Goal: Task Accomplishment & Management: Manage account settings

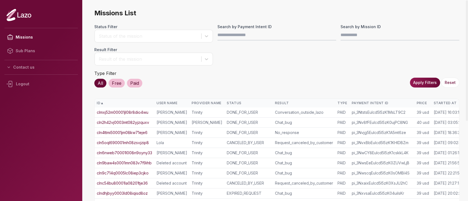
scroll to position [0, 15]
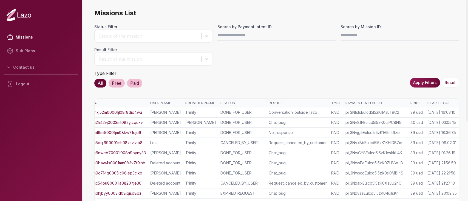
click at [433, 103] on div "Started At" at bounding box center [442, 103] width 30 height 4
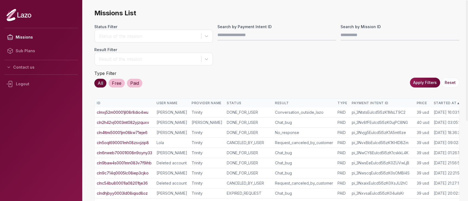
click at [433, 103] on div "Started At ▲" at bounding box center [448, 103] width 30 height 4
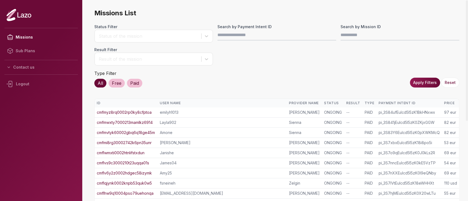
scroll to position [128, 0]
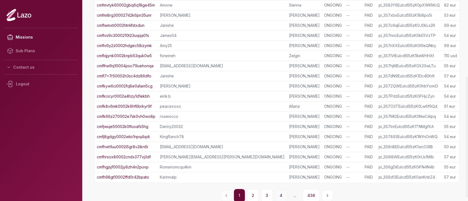
click at [279, 192] on button "4" at bounding box center [281, 195] width 12 height 13
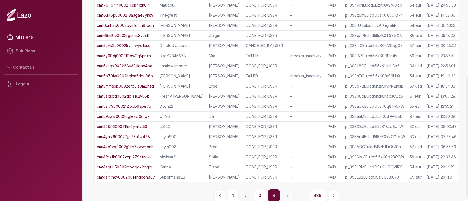
click at [293, 195] on button "5" at bounding box center [288, 195] width 12 height 13
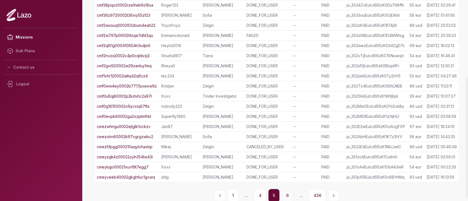
click at [289, 194] on button "6" at bounding box center [288, 195] width 12 height 13
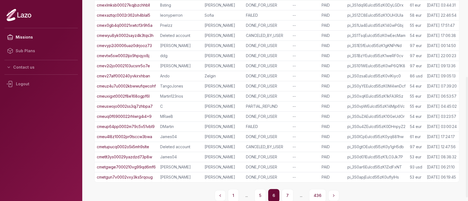
click at [289, 194] on button "7" at bounding box center [288, 195] width 12 height 13
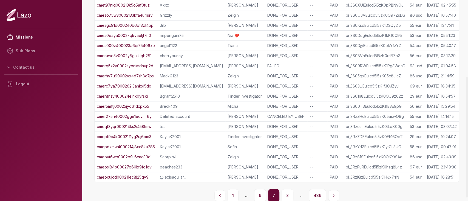
click at [289, 194] on button "8" at bounding box center [288, 195] width 12 height 13
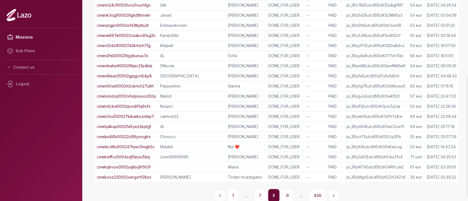
click at [289, 194] on button "9" at bounding box center [288, 195] width 12 height 13
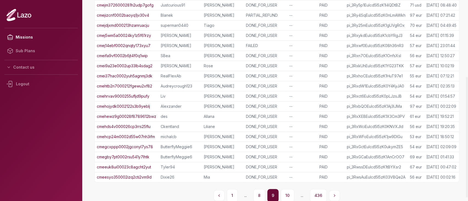
click at [289, 194] on button "10" at bounding box center [287, 195] width 13 height 13
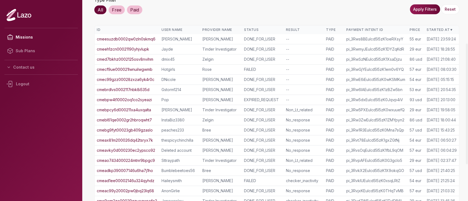
scroll to position [72, 0]
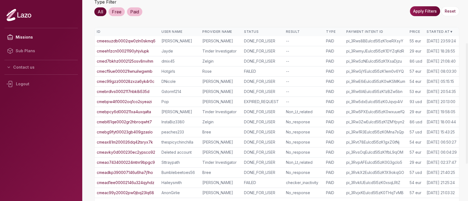
drag, startPoint x: 132, startPoint y: 111, endPoint x: 57, endPoint y: 133, distance: 77.9
click at [57, 133] on nav "Missions Sub Plans Contact us Logout" at bounding box center [40, 100] width 73 height 149
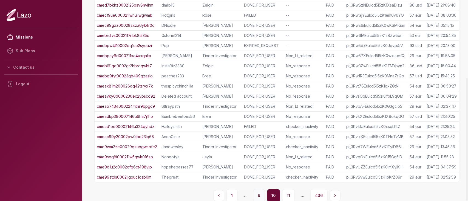
click at [263, 196] on button "9" at bounding box center [259, 195] width 12 height 13
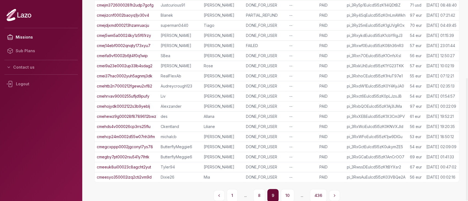
click at [258, 193] on button "8" at bounding box center [259, 195] width 12 height 13
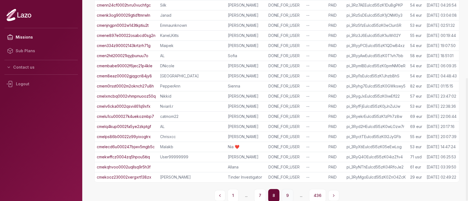
click at [289, 193] on button "9" at bounding box center [288, 195] width 12 height 13
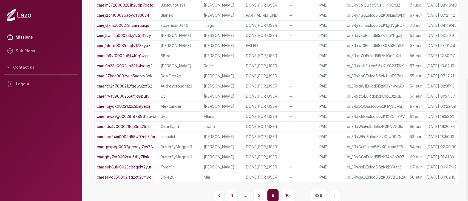
click at [289, 193] on button "10" at bounding box center [287, 195] width 13 height 13
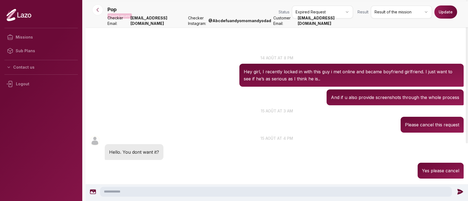
click at [241, 127] on div "Pop 03:25 15 août at 3 am Please cancel this request" at bounding box center [277, 120] width 382 height 27
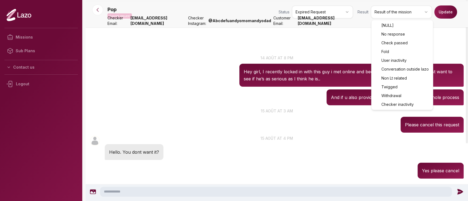
click at [386, 14] on html "Missions Sub Plans Contact us Logout Pop Expired request Status Expired Request…" at bounding box center [234, 100] width 468 height 201
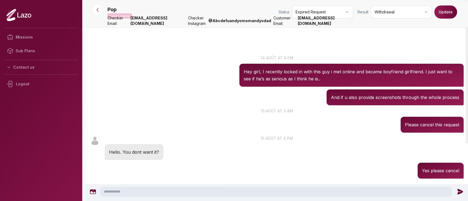
click at [440, 19] on div "Pop Expired request Status Expired Request Result Withdrawal Update" at bounding box center [285, 12] width 356 height 15
click at [444, 13] on button "Update" at bounding box center [445, 11] width 23 height 13
drag, startPoint x: 303, startPoint y: 23, endPoint x: 351, endPoint y: 21, distance: 48.8
click at [351, 21] on div "Customer Email: nishatali1997@gmail.com" at bounding box center [313, 20] width 80 height 11
copy div "nishatali1997@gmail.com"
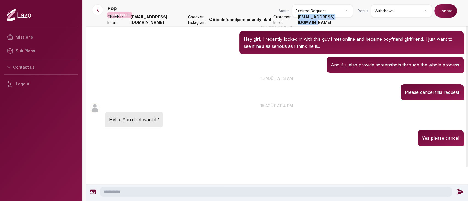
scroll to position [33, 0]
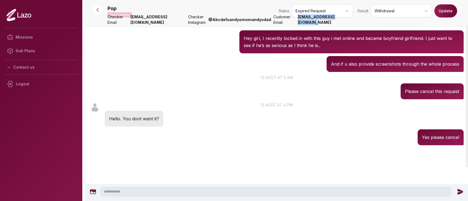
click at [439, 9] on button "Update" at bounding box center [445, 10] width 23 height 13
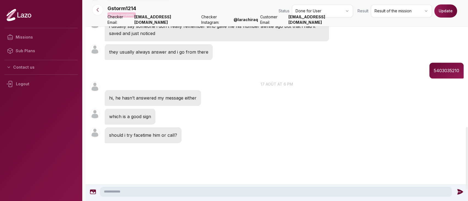
scroll to position [410, 0]
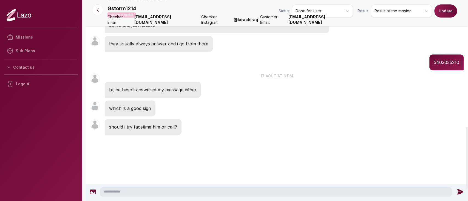
click at [387, 9] on html "Missions Sub Plans Contact us Logout Gstorm1214 Mission completed Status Done f…" at bounding box center [234, 100] width 468 height 201
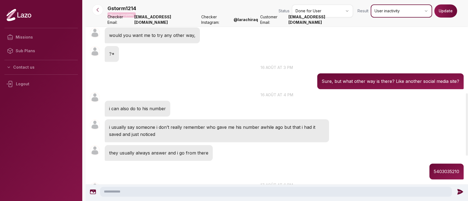
scroll to position [300, 0]
click at [445, 13] on button "Update" at bounding box center [445, 10] width 23 height 13
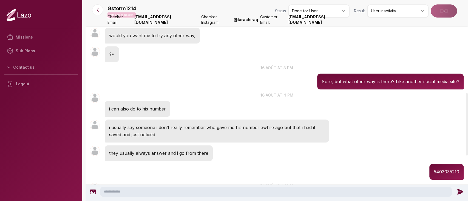
click at [445, 13] on div "Result User inactivity" at bounding box center [405, 10] width 103 height 13
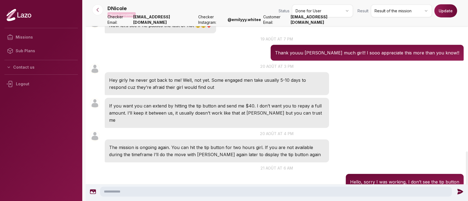
scroll to position [916, 0]
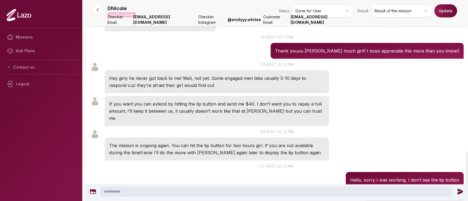
click at [348, 128] on div "DNicole 16:00 20 août at 4 pm The mission is ongoing again. You can hit the tip…" at bounding box center [277, 145] width 382 height 35
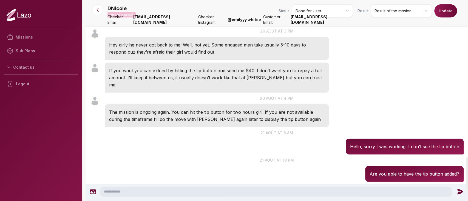
scroll to position [950, 0]
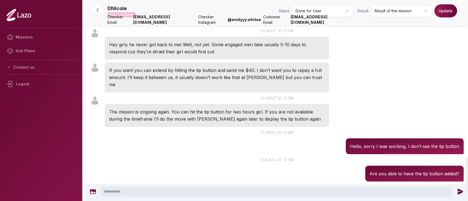
click at [377, 10] on html "Missions Sub Plans Contact us Logout DNicole Mission completed Status Done for …" at bounding box center [234, 100] width 468 height 201
click at [441, 11] on button "Update" at bounding box center [445, 10] width 23 height 13
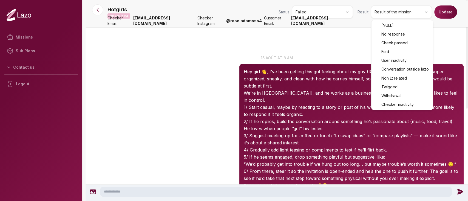
click at [390, 10] on html "Missions Sub Plans Contact us Logout Hotgirls Mission failed Status Failed Resu…" at bounding box center [234, 100] width 468 height 201
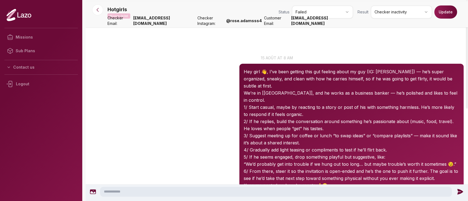
click at [443, 16] on button "Update" at bounding box center [445, 11] width 23 height 13
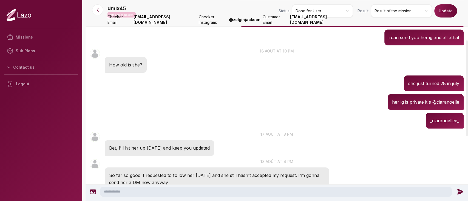
scroll to position [63, 0]
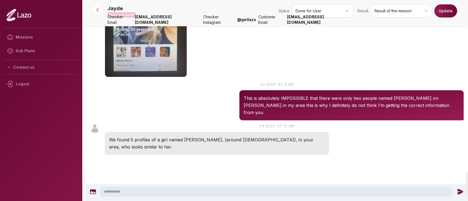
scroll to position [1375, 0]
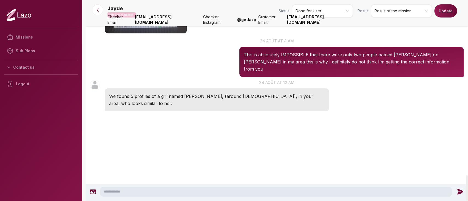
click at [344, 14] on html "Missions Sub Plans Contact us Logout Jayde Mission completed Status Done for Us…" at bounding box center [234, 100] width 468 height 201
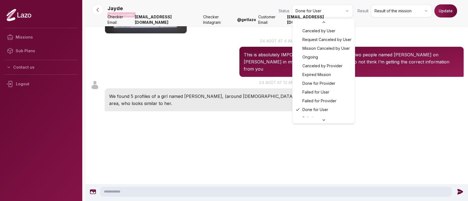
scroll to position [62, 0]
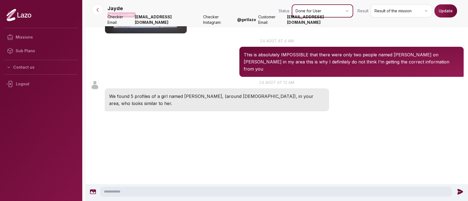
click at [389, 14] on html "Missions Sub Plans Contact us Logout Jayde Mission completed Status Done for Us…" at bounding box center [234, 100] width 468 height 201
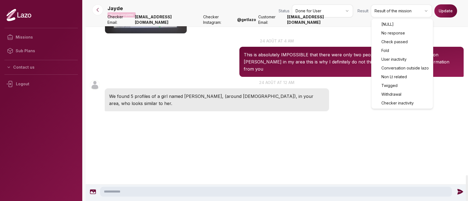
click at [389, 14] on html "Missions Sub Plans Contact us Logout Jayde Mission completed Status Done for Us…" at bounding box center [234, 100] width 468 height 201
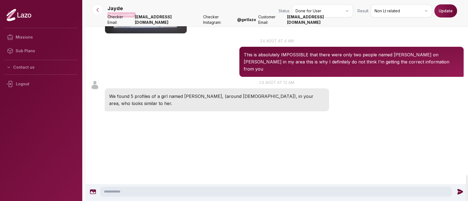
click at [449, 7] on button "Update" at bounding box center [445, 10] width 23 height 13
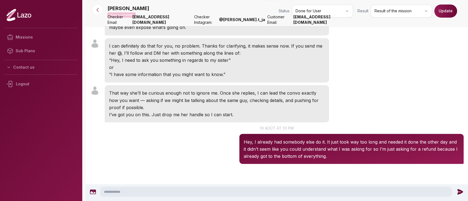
scroll to position [610, 0]
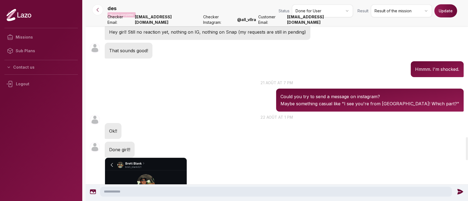
scroll to position [1201, 0]
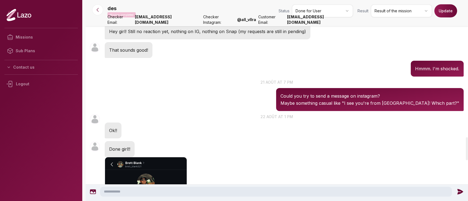
click at [379, 11] on html "Missions Sub Plans Contact us Logout des Mission completed Status Done for User…" at bounding box center [234, 100] width 468 height 201
click at [442, 12] on button "Update" at bounding box center [445, 10] width 23 height 13
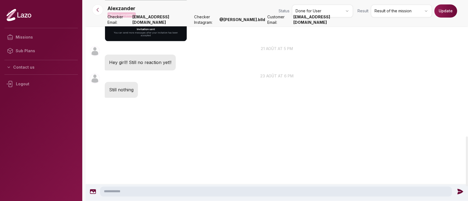
scroll to position [550, 0]
click at [382, 11] on html "Missions Sub Plans Contact us Logout Alexzander Mission completed Status Done f…" at bounding box center [234, 100] width 468 height 201
click at [443, 12] on button "Update" at bounding box center [445, 10] width 23 height 13
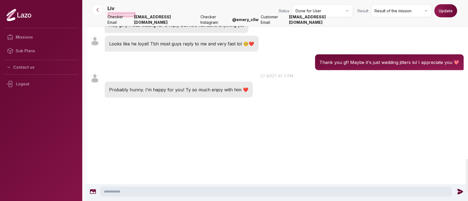
scroll to position [961, 0]
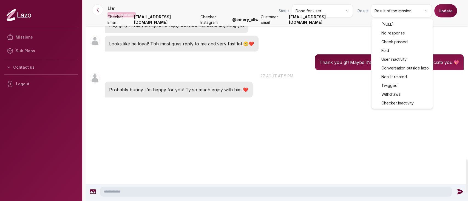
click at [382, 10] on html "Missions Sub Plans Contact us Logout Liv Mission completed Status Done for User…" at bounding box center [234, 100] width 468 height 201
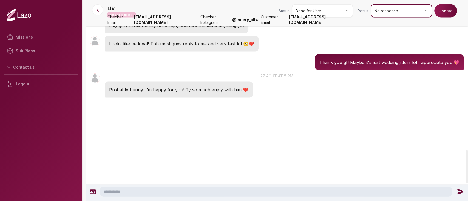
scroll to position [905, 0]
click at [441, 14] on button "Update" at bounding box center [445, 10] width 23 height 13
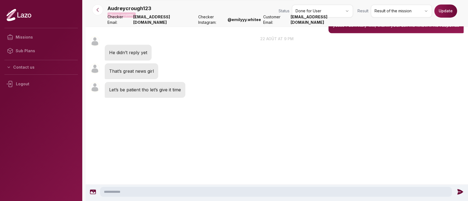
scroll to position [675, 0]
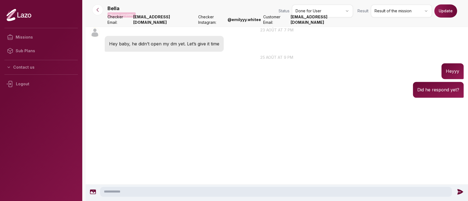
scroll to position [468, 0]
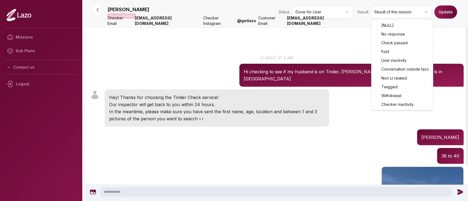
click at [384, 13] on html "Missions Sub Plans Contact us Logout [PERSON_NAME] Mission completed Status Don…" at bounding box center [234, 100] width 468 height 201
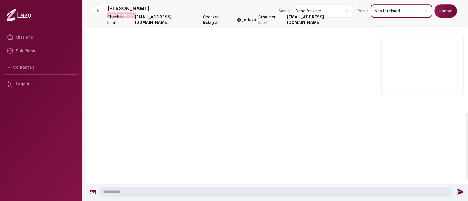
scroll to position [344, 0]
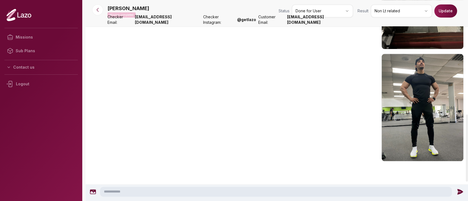
click at [447, 10] on button "Update" at bounding box center [445, 10] width 23 height 13
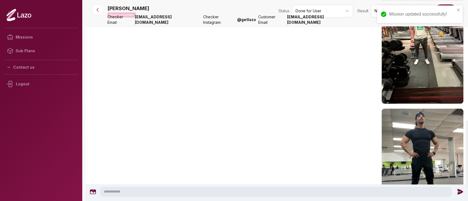
scroll to position [402, 0]
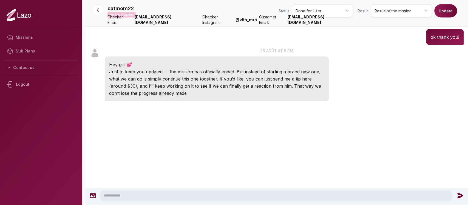
click at [338, 102] on div "catmom22 17:46 28 août at 5 pm Hey girl 💕 Just to keep you updated — the missio…" at bounding box center [277, 74] width 382 height 56
click at [321, 46] on div "catmom22 13:18 27 août at 1 pm ok thank you!" at bounding box center [277, 32] width 382 height 27
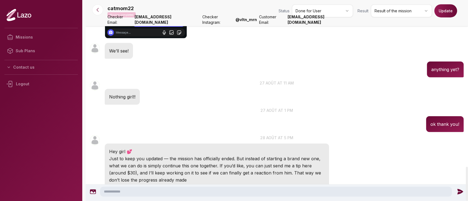
scroll to position [989, 0]
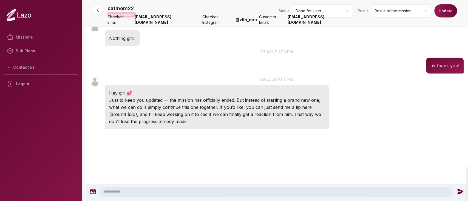
drag, startPoint x: 302, startPoint y: 158, endPoint x: 281, endPoint y: 127, distance: 36.9
click at [281, 131] on div at bounding box center [277, 153] width 382 height 44
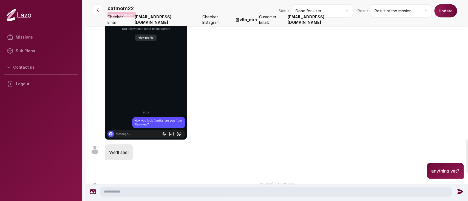
scroll to position [822, 0]
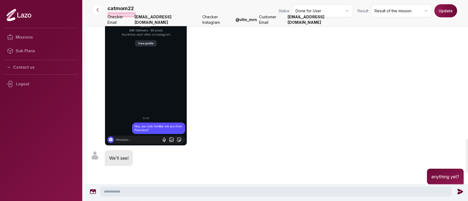
click at [401, 14] on html "Missions Sub Plans Contact us Logout catmom22 Mission completed Status Done for…" at bounding box center [234, 100] width 468 height 201
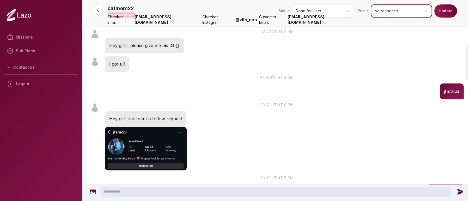
scroll to position [266, 0]
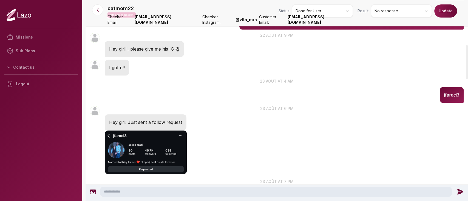
click at [440, 10] on button "Update" at bounding box center [445, 10] width 23 height 13
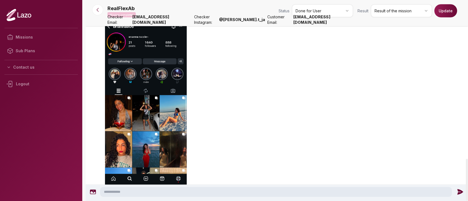
scroll to position [1114, 0]
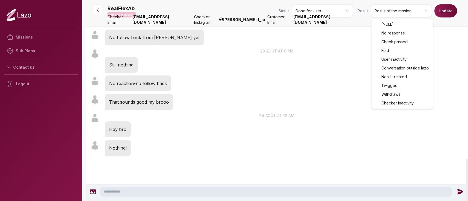
click at [415, 12] on html "Missions Sub Plans Contact us Logout RealFlexAb Mission completed Status Done f…" at bounding box center [234, 100] width 468 height 201
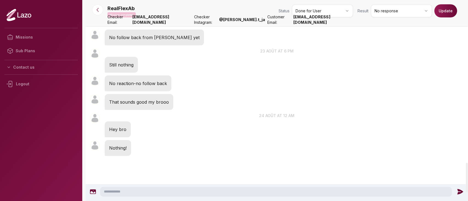
click at [450, 12] on button "Update" at bounding box center [445, 10] width 23 height 13
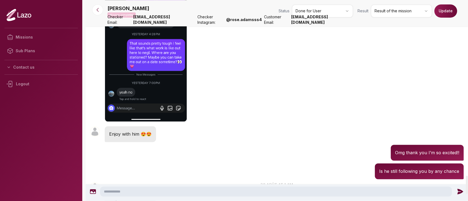
scroll to position [1919, 0]
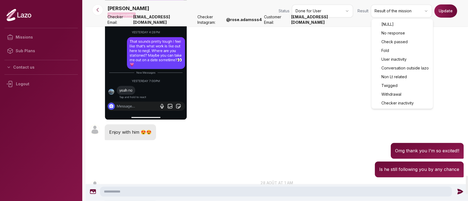
click at [385, 8] on html "Missions Sub Plans Contact us Logout Martha Mission completed Status Done for U…" at bounding box center [234, 100] width 468 height 201
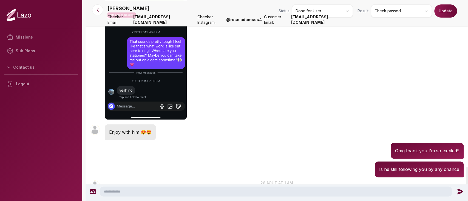
click at [445, 12] on button "Update" at bounding box center [445, 10] width 23 height 13
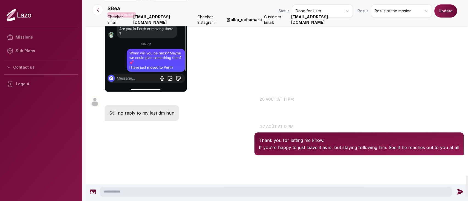
scroll to position [1689, 0]
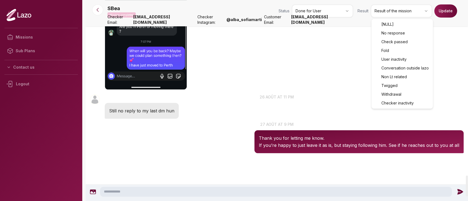
click at [381, 9] on html "Missions Sub Plans Contact us Logout SBea Mission completed Status Done for Use…" at bounding box center [234, 100] width 468 height 201
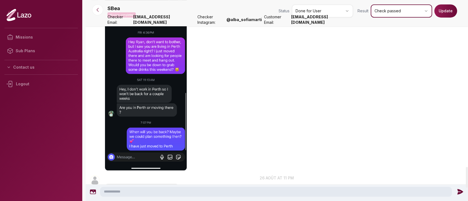
scroll to position [1606, 0]
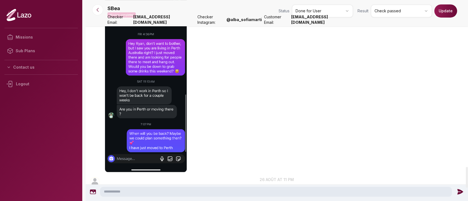
click at [446, 9] on button "Update" at bounding box center [445, 10] width 23 height 13
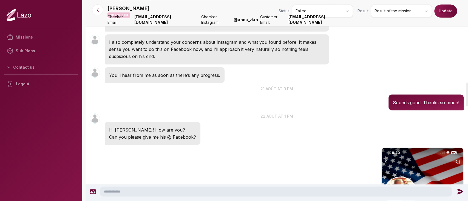
scroll to position [626, 0]
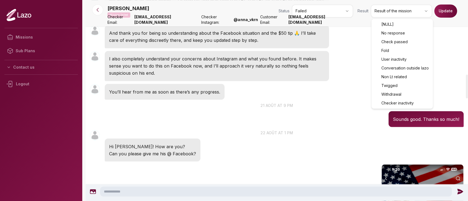
click at [388, 15] on html "Missions Sub Plans Contact us Logout Nelly Mission failed Status Failed Result …" at bounding box center [234, 100] width 468 height 201
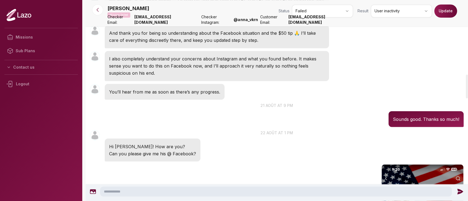
click at [446, 5] on button "Update" at bounding box center [445, 10] width 23 height 13
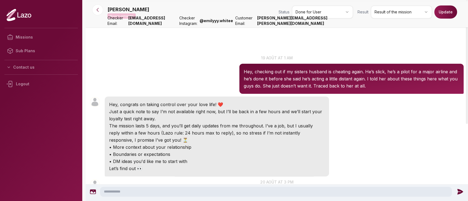
scroll to position [125, 0]
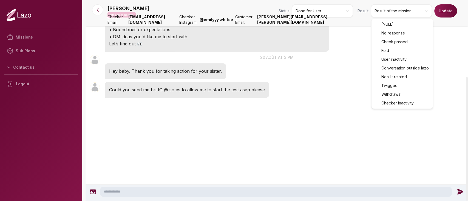
click at [381, 12] on html "Missions Sub Plans Contact us Logout [PERSON_NAME] Mission completed Status Don…" at bounding box center [234, 100] width 468 height 201
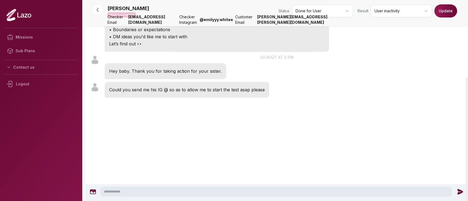
click at [439, 14] on button "Update" at bounding box center [445, 10] width 23 height 13
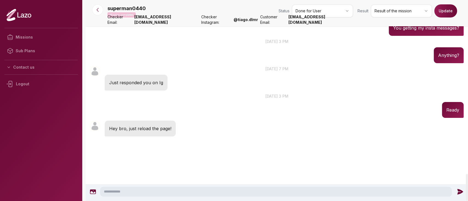
scroll to position [1373, 0]
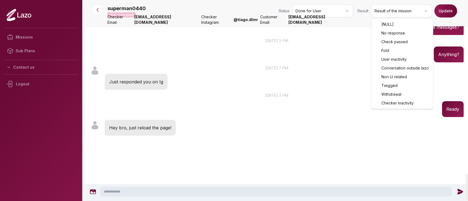
click at [391, 10] on html "Missions Sub Plans Contact us Logout superman0440 Mission completed Status Done…" at bounding box center [234, 100] width 468 height 201
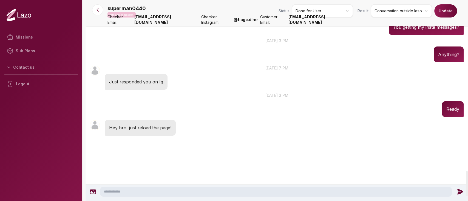
click at [448, 13] on button "Update" at bounding box center [445, 10] width 23 height 13
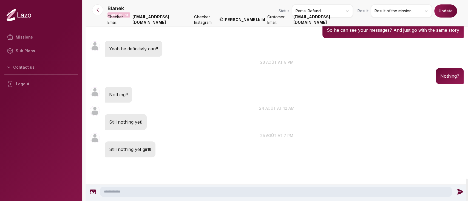
scroll to position [1727, 0]
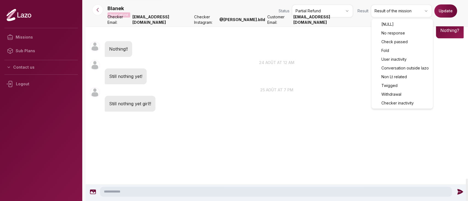
click at [382, 12] on html "Missions Sub Plans Contact us Logout Blanek Partial refund Status Partial Refun…" at bounding box center [234, 100] width 468 height 201
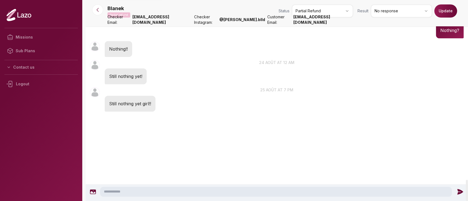
click at [441, 13] on button "Update" at bounding box center [445, 10] width 23 height 13
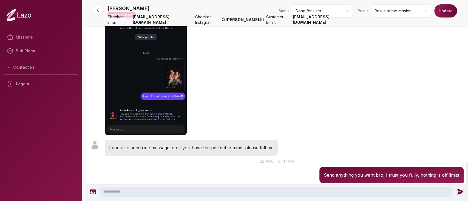
scroll to position [1394, 0]
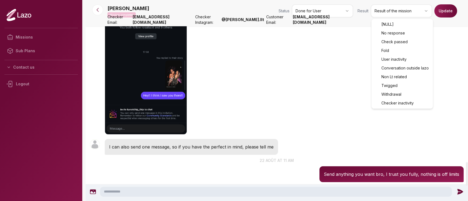
click at [385, 8] on html "Missions Sub Plans Contact us [PERSON_NAME] Mission completed Status Done for U…" at bounding box center [234, 100] width 468 height 201
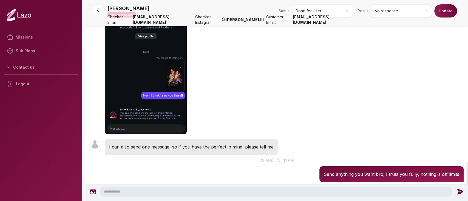
click at [447, 8] on button "Update" at bounding box center [445, 10] width 23 height 13
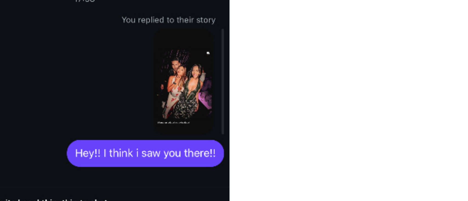
scroll to position [1378, 0]
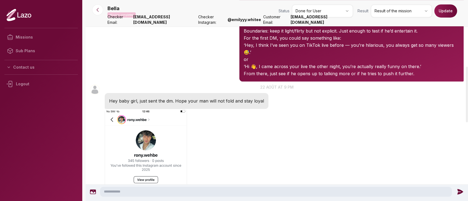
scroll to position [241, 0]
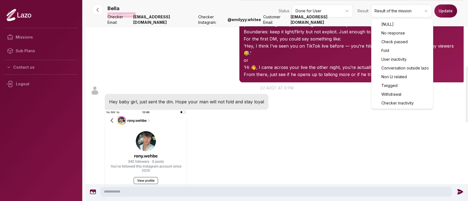
click at [384, 5] on html "Missions Sub Plans Contact us Logout Bella Mission completed Status Done for Us…" at bounding box center [234, 100] width 468 height 201
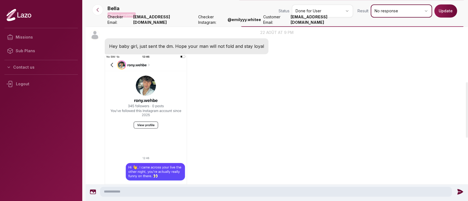
scroll to position [297, 0]
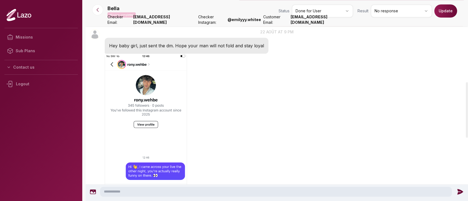
click at [442, 13] on button "Update" at bounding box center [445, 10] width 23 height 13
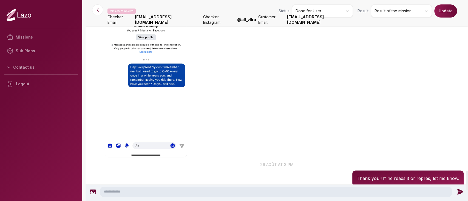
scroll to position [1759, 0]
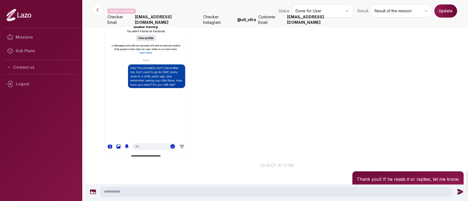
click at [392, 16] on html "Missions Sub Plans Contact us Logout Mission completed Status Done for User Res…" at bounding box center [234, 100] width 468 height 201
click at [439, 14] on button "Update" at bounding box center [445, 10] width 23 height 13
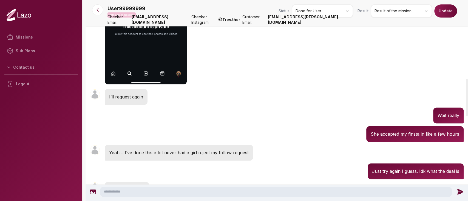
scroll to position [427, 0]
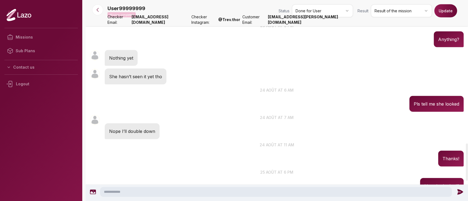
scroll to position [777, 0]
click at [143, 128] on p "Nope I’ll double down" at bounding box center [132, 131] width 46 height 7
click at [170, 144] on div "User99999999 11:18 24 août at 11 am Thanks!" at bounding box center [277, 154] width 382 height 27
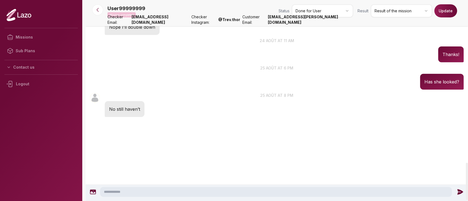
scroll to position [881, 0]
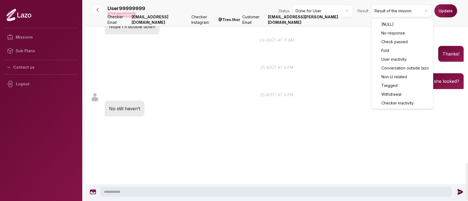
click at [384, 8] on html "Missions Sub Plans Contact us Logout User99999999 Mission completed Status Done…" at bounding box center [234, 100] width 468 height 201
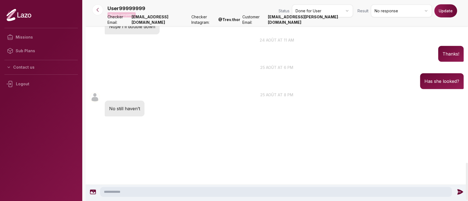
click at [447, 10] on button "Update" at bounding box center [445, 10] width 23 height 13
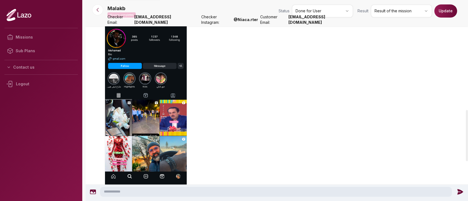
scroll to position [432, 0]
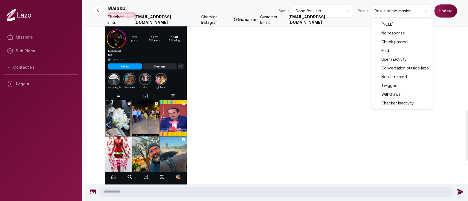
click at [378, 13] on html "Missions Sub Plans Contact us Logout Malakb Mission completed Status Done for U…" at bounding box center [234, 100] width 468 height 201
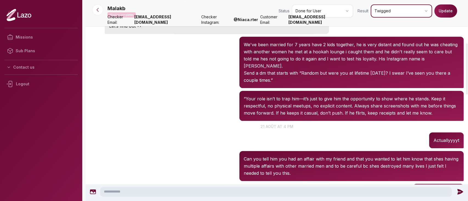
scroll to position [161, 0]
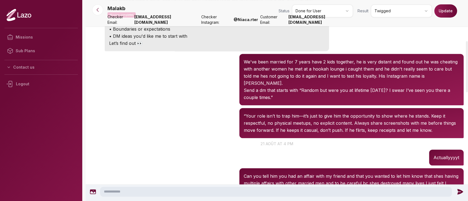
click at [447, 15] on button "Update" at bounding box center [445, 10] width 23 height 13
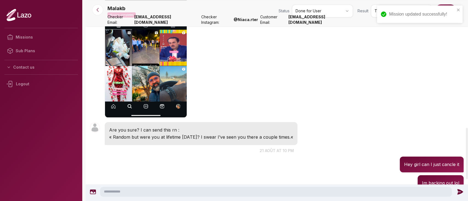
scroll to position [503, 0]
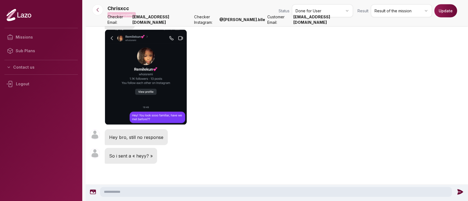
scroll to position [730, 0]
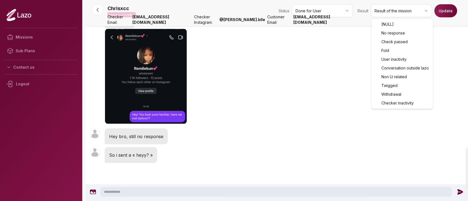
click at [388, 10] on html "Missions Sub Plans Contact us Logout Chrisxcc Mission completed Status Done for…" at bounding box center [234, 100] width 468 height 201
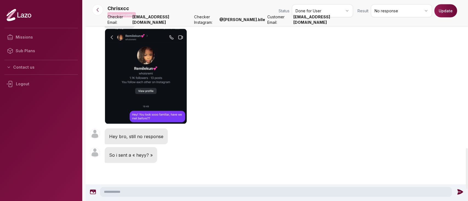
click at [451, 8] on button "Update" at bounding box center [445, 10] width 23 height 13
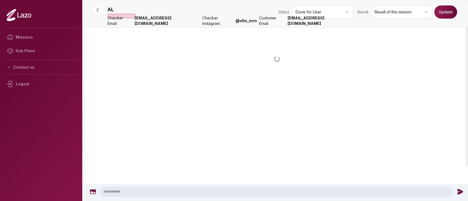
click at [402, 153] on div at bounding box center [277, 120] width 382 height 186
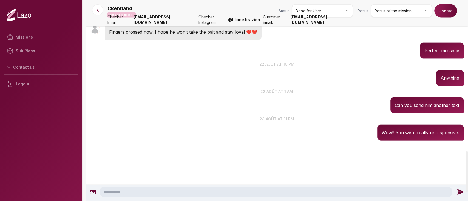
scroll to position [740, 0]
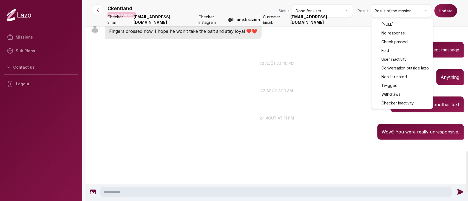
click at [397, 10] on html "Missions Sub Plans Contact us Logout Ckentland Mission completed Status Done fo…" at bounding box center [234, 100] width 468 height 201
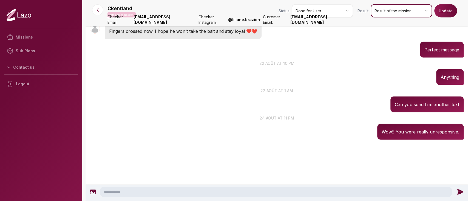
click at [324, 118] on html "Missions Sub Plans Contact us Logout Ckentland Mission completed Status Done fo…" at bounding box center [234, 100] width 468 height 201
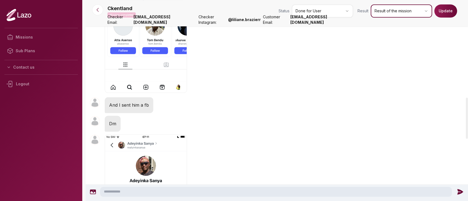
scroll to position [477, 0]
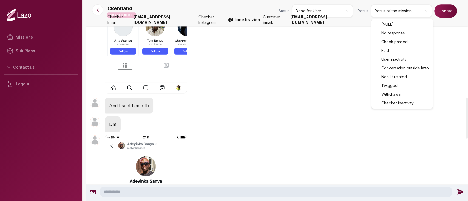
click at [396, 7] on html "Missions Sub Plans Contact us Logout Ckentland Mission completed Status Done fo…" at bounding box center [234, 100] width 468 height 201
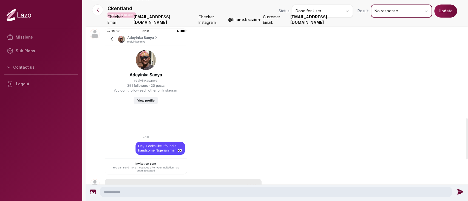
scroll to position [585, 0]
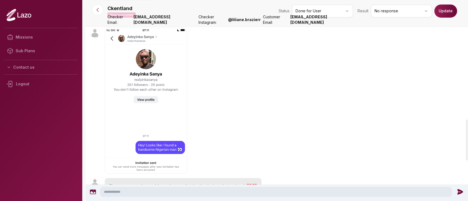
click at [446, 11] on button "Update" at bounding box center [445, 10] width 23 height 13
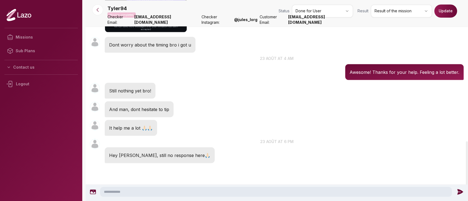
scroll to position [645, 0]
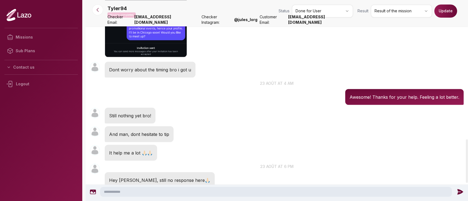
click at [402, 8] on html "Missions Sub Plans Contact us Logout Tyler94 Mission completed Status Done for …" at bounding box center [234, 100] width 468 height 201
click at [447, 8] on button "Update" at bounding box center [445, 10] width 23 height 13
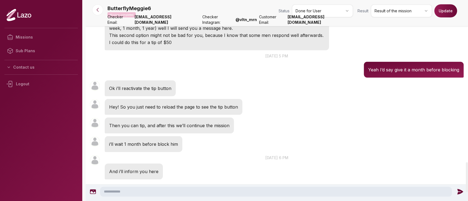
scroll to position [1077, 0]
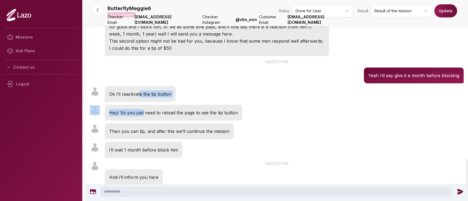
drag, startPoint x: 139, startPoint y: 87, endPoint x: 142, endPoint y: 104, distance: 16.7
click at [142, 109] on p "Hey! So you just need to reload the page to see the tip button" at bounding box center [173, 112] width 129 height 7
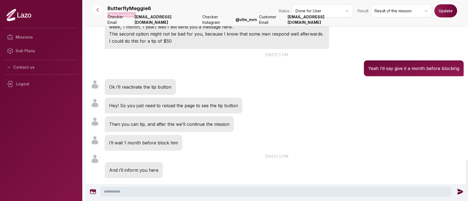
scroll to position [1084, 0]
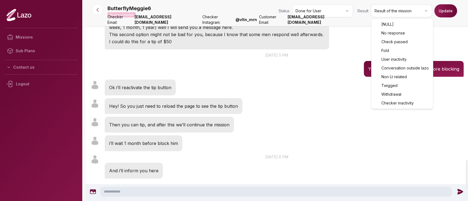
click at [395, 14] on html "Missions Sub Plans Contact us Logout ButterflyMeggie6 Mission completed Status …" at bounding box center [234, 100] width 468 height 201
click at [391, 8] on html "Missions Sub Plans Contact us Logout ButterflyMeggie6 Mission completed Status …" at bounding box center [234, 100] width 468 height 201
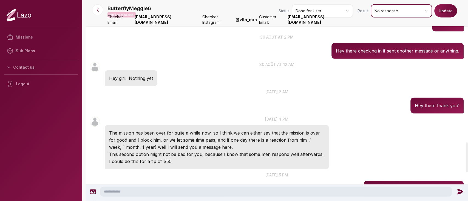
scroll to position [963, 0]
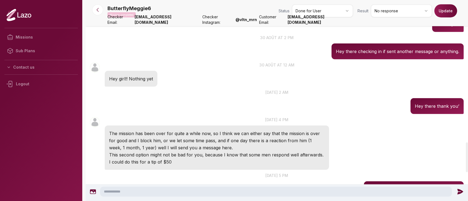
click at [443, 14] on button "Update" at bounding box center [445, 10] width 23 height 13
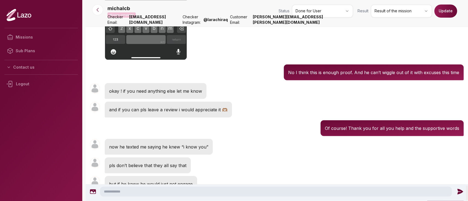
scroll to position [3459, 0]
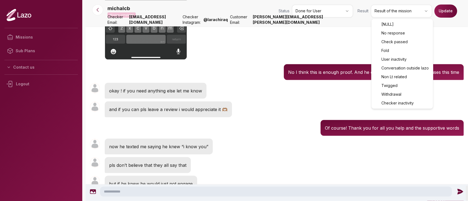
click at [404, 9] on html "Missions Sub Plans Contact us Logout michalcb Mission completed Status Done for…" at bounding box center [234, 100] width 468 height 201
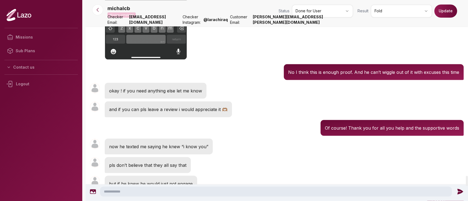
click at [441, 11] on button "Update" at bounding box center [445, 10] width 23 height 13
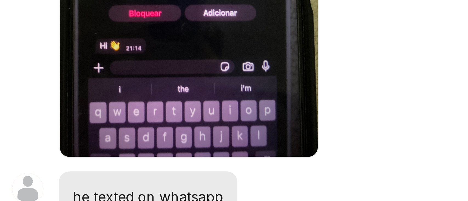
scroll to position [1006, 0]
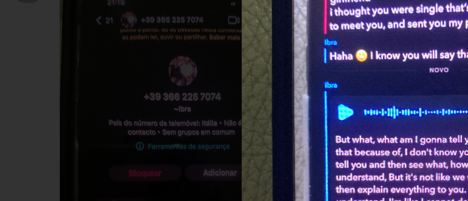
click at [147, 88] on img at bounding box center [234, 100] width 246 height 191
click at [112, 89] on img at bounding box center [234, 100] width 246 height 191
click at [203, 83] on img at bounding box center [234, 100] width 246 height 191
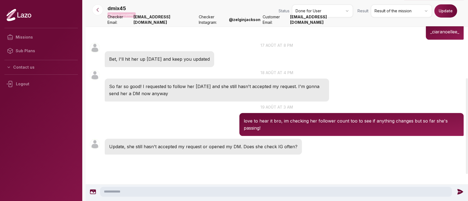
scroll to position [220, 0]
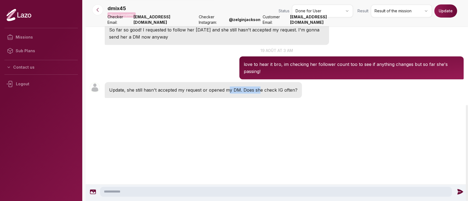
drag, startPoint x: 229, startPoint y: 87, endPoint x: 259, endPoint y: 89, distance: 29.9
click at [259, 89] on p "Update, she still hasn't accepted my request or opened my DM. Does she check IG…" at bounding box center [203, 90] width 188 height 7
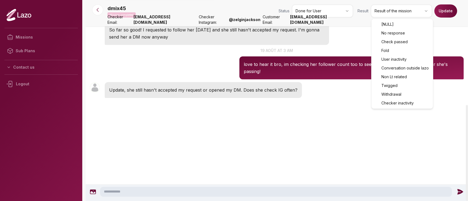
click at [383, 13] on html "Missions Sub Plans Contact us Logout dmix45 Mission completed Status Done for U…" at bounding box center [234, 100] width 468 height 201
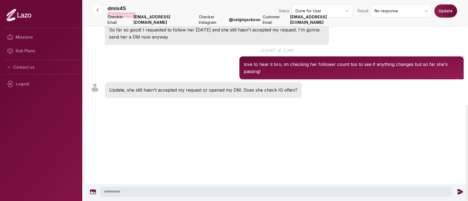
click at [445, 12] on button "Update" at bounding box center [445, 10] width 23 height 13
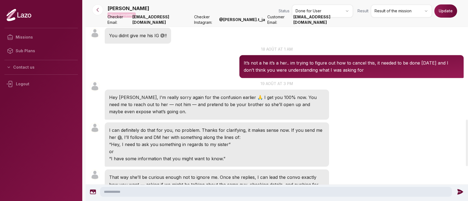
scroll to position [518, 0]
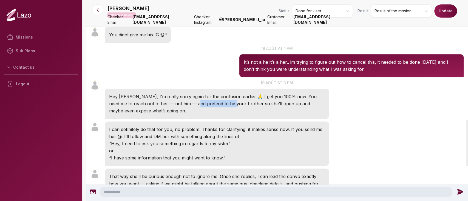
drag, startPoint x: 176, startPoint y: 106, endPoint x: 213, endPoint y: 104, distance: 37.0
click at [213, 104] on p "Hey [PERSON_NAME], I’m really sorry again for the confusion earlier 🙏 I get you…" at bounding box center [216, 103] width 215 height 21
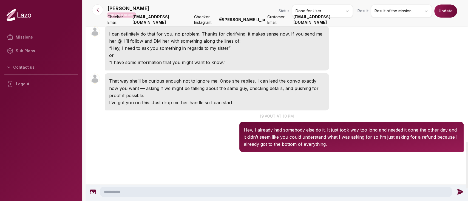
scroll to position [614, 0]
drag, startPoint x: 248, startPoint y: 128, endPoint x: 312, endPoint y: 129, distance: 63.6
click at [312, 129] on p "Hey, I already had somebody else do it. It just took way too long and needed it…" at bounding box center [351, 136] width 215 height 21
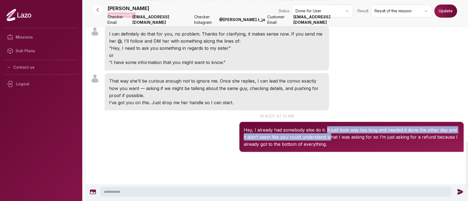
drag, startPoint x: 327, startPoint y: 129, endPoint x: 327, endPoint y: 135, distance: 6.6
click at [327, 135] on p "Hey, I already had somebody else do it. It just took way too long and needed it…" at bounding box center [351, 136] width 215 height 21
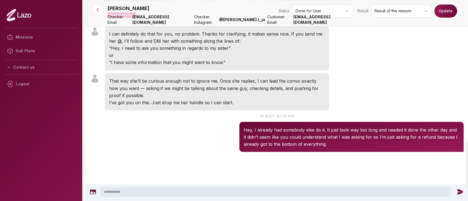
click at [386, 68] on div "[PERSON_NAME] 15:23 I can definitely do that for you, no problem. Thanks for cl…" at bounding box center [277, 48] width 382 height 47
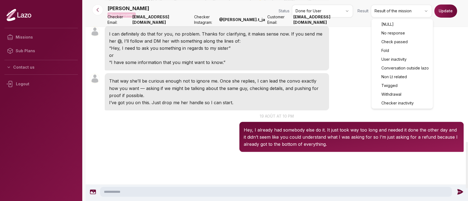
click at [398, 11] on html "Missions Sub Plans Contact us Logout [PERSON_NAME] Mission completed Status Don…" at bounding box center [234, 100] width 468 height 201
click at [407, 13] on html "Missions Sub Plans Contact us Logout Shelly Mission completed Status Done for U…" at bounding box center [234, 100] width 468 height 201
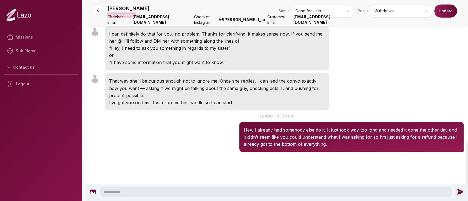
click at [445, 13] on button "Update" at bounding box center [445, 10] width 23 height 13
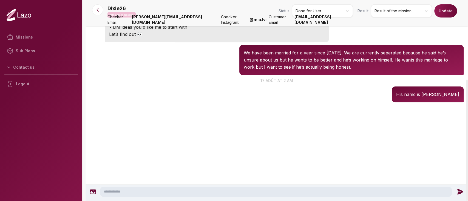
scroll to position [132, 0]
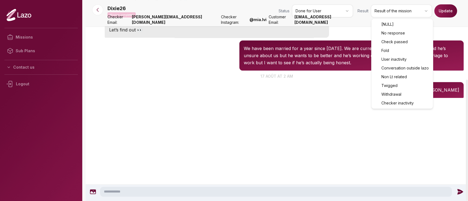
click at [391, 9] on html "Missions Sub Plans Contact us Logout Dixie26 Mission completed Status Done for …" at bounding box center [234, 100] width 468 height 201
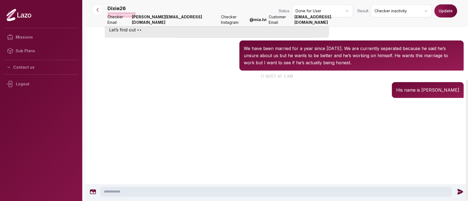
click at [448, 10] on button "Update" at bounding box center [445, 10] width 23 height 13
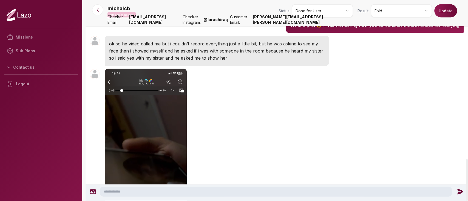
scroll to position [772, 0]
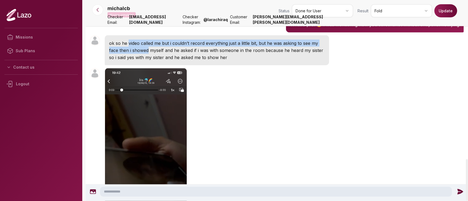
drag, startPoint x: 128, startPoint y: 38, endPoint x: 148, endPoint y: 41, distance: 20.0
click at [148, 41] on p "ok so he video called me but i couldn’t record everything just a little bit, bu…" at bounding box center [216, 50] width 215 height 21
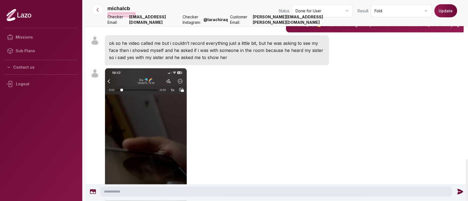
click at [230, 137] on div "michalcb 20:43" at bounding box center [277, 158] width 382 height 182
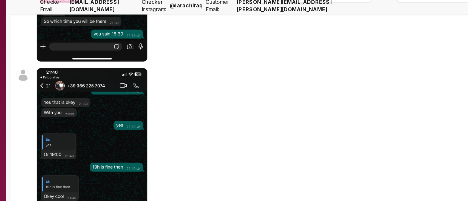
scroll to position [3868, 0]
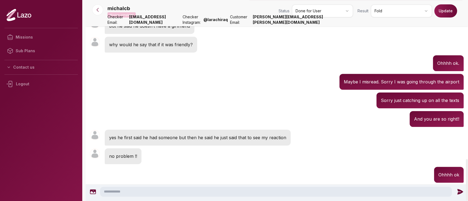
scroll to position [4349, 0]
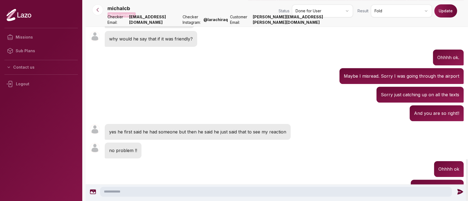
scroll to position [4356, 0]
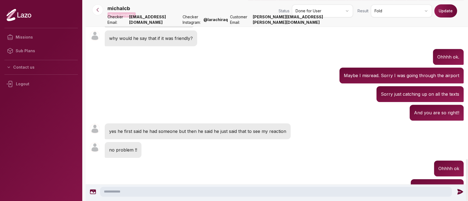
drag, startPoint x: 281, startPoint y: 158, endPoint x: 233, endPoint y: 144, distance: 50.0
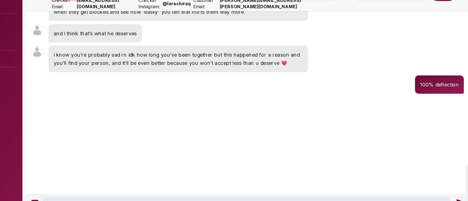
scroll to position [8553, 0]
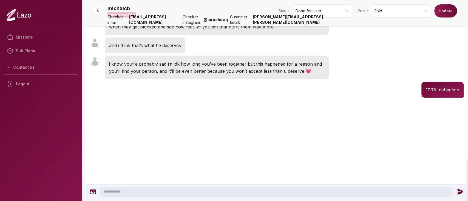
scroll to position [8921, 0]
click at [362, 55] on div "michalcb 23:46 and i think that’s what he deserves" at bounding box center [277, 45] width 382 height 19
click at [445, 5] on button "Update" at bounding box center [445, 10] width 23 height 13
